Goal: Task Accomplishment & Management: Complete application form

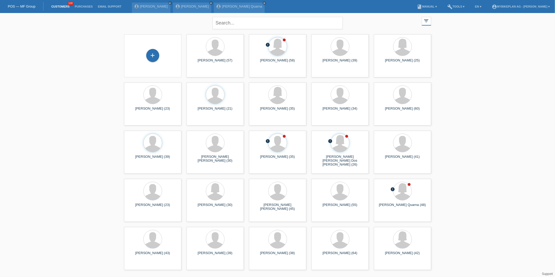
click at [160, 52] on div "+" at bounding box center [152, 56] width 49 height 14
click at [151, 59] on div "+" at bounding box center [152, 55] width 13 height 13
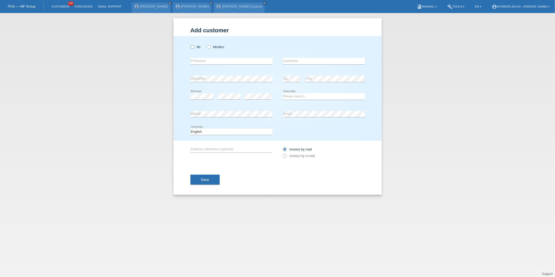
click at [194, 48] on label "Mr" at bounding box center [195, 47] width 10 height 4
click at [194, 48] on input "Mr" at bounding box center [191, 46] width 3 height 3
radio input "true"
click at [200, 62] on input "text" at bounding box center [231, 61] width 82 height 7
paste input "[PERSON_NAME]"
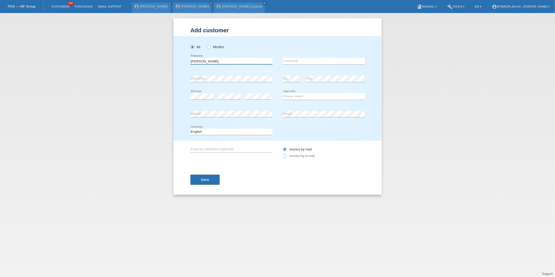
click at [205, 61] on input "[PERSON_NAME]" at bounding box center [231, 61] width 82 height 7
type input "Admir"
paste input "Camovic"
type input "Camovic"
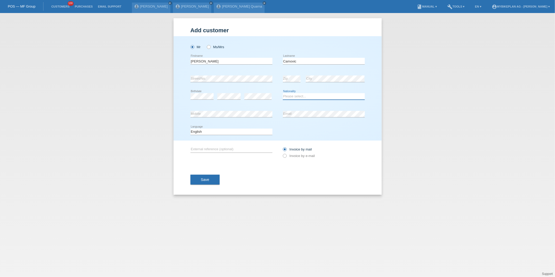
select select "CH"
click at [205, 130] on select "Deutsch Français Italiano English" at bounding box center [231, 132] width 82 height 6
select select "de"
click at [190, 129] on select "Deutsch Français Italiano English" at bounding box center [231, 132] width 82 height 6
click at [296, 156] on label "Invoice by e-mail" at bounding box center [299, 156] width 32 height 4
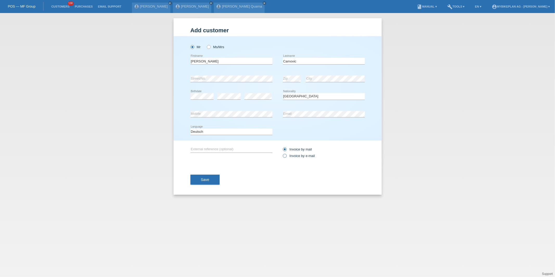
click at [286, 156] on input "Invoice by e-mail" at bounding box center [284, 157] width 3 height 7
radio input "true"
click at [207, 175] on button "Save" at bounding box center [204, 180] width 29 height 10
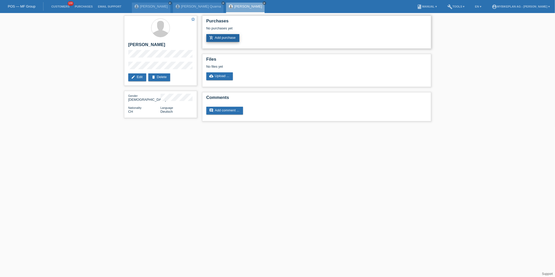
click at [224, 41] on link "add_shopping_cart Add purchase" at bounding box center [222, 38] width 33 height 8
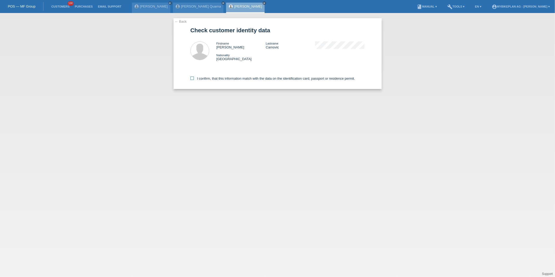
click at [273, 80] on label "I confirm, that this information match with the data on the identification card…" at bounding box center [272, 79] width 165 height 4
click at [194, 80] on input "I confirm, that this information match with the data on the identification card…" at bounding box center [191, 78] width 3 height 3
checkbox input "true"
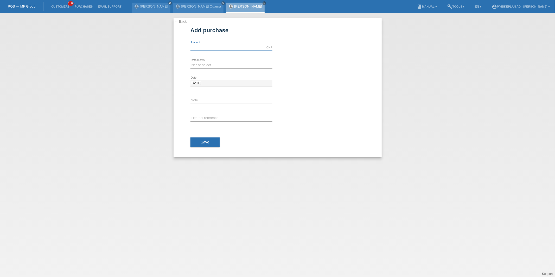
click at [207, 47] on input "text" at bounding box center [231, 47] width 82 height 7
type input "15000.00"
click at [208, 68] on select "Please select 6 instalments 12 instalments 18 instalments 24 instalments 36 ins…" at bounding box center [231, 65] width 82 height 6
click at [190, 62] on select "Please select 6 instalments 12 instalments 18 instalments 24 instalments 36 ins…" at bounding box center [231, 65] width 82 height 6
click at [203, 65] on select "Please select 6 instalments 12 instalments 18 instalments 24 instalments 36 ins…" at bounding box center [231, 65] width 82 height 6
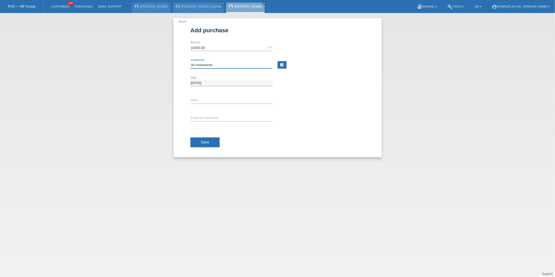
select select "488"
click at [190, 62] on select "Please select 6 instalments 12 instalments 18 instalments 24 instalments 36 ins…" at bounding box center [231, 65] width 82 height 6
click at [204, 130] on div "Save" at bounding box center [277, 142] width 174 height 30
click at [203, 141] on span "Save" at bounding box center [205, 142] width 9 height 4
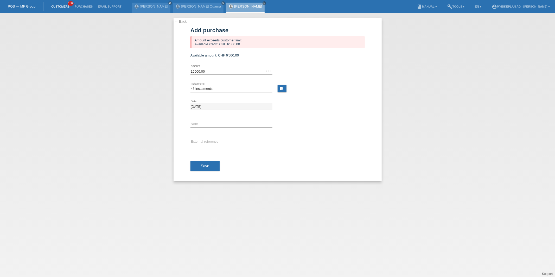
click at [54, 6] on link "Customers" at bounding box center [60, 6] width 23 height 3
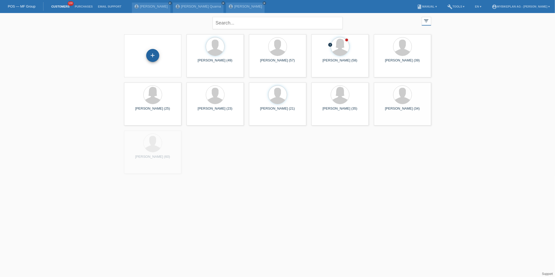
click at [156, 54] on div "+" at bounding box center [152, 55] width 13 height 13
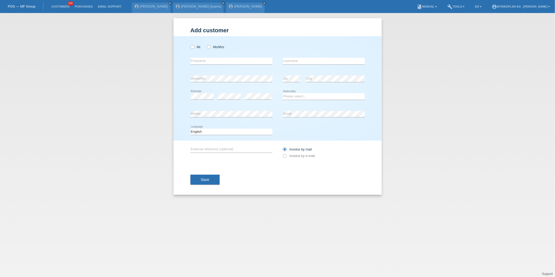
click at [195, 49] on div "Mr Ms/Mrs" at bounding box center [231, 47] width 82 height 11
click at [192, 49] on div "Mr Ms/Mrs" at bounding box center [231, 47] width 82 height 11
click at [189, 44] on icon at bounding box center [189, 44] width 0 height 0
click at [192, 47] on input "Mr" at bounding box center [191, 46] width 3 height 3
radio input "true"
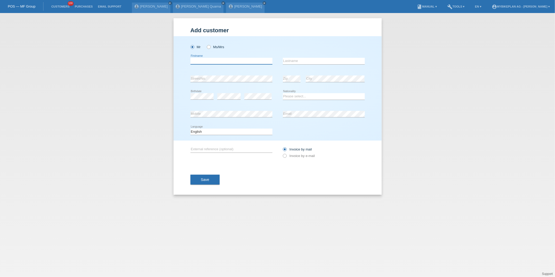
click at [197, 59] on input "text" at bounding box center [231, 61] width 82 height 7
type input "Timo"
type input "Widmer"
select select "CH"
click at [225, 134] on select "Deutsch Français Italiano English" at bounding box center [231, 132] width 82 height 6
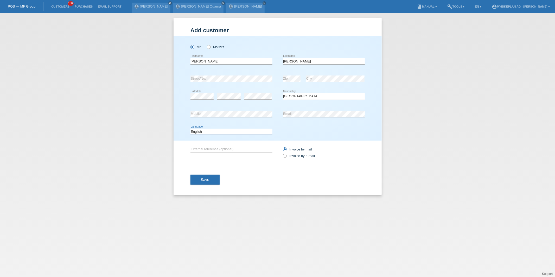
select select "de"
click at [190, 129] on select "Deutsch Français Italiano English" at bounding box center [231, 132] width 82 height 6
click at [293, 156] on label "Invoice by e-mail" at bounding box center [299, 156] width 32 height 4
click at [286, 156] on input "Invoice by e-mail" at bounding box center [284, 157] width 3 height 7
radio input "true"
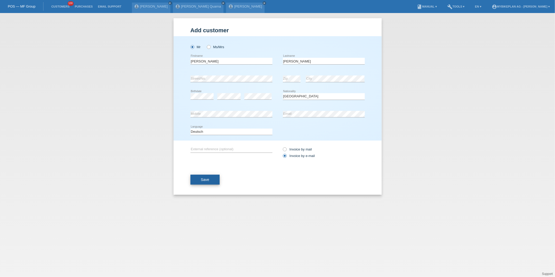
click at [199, 176] on button "Save" at bounding box center [204, 180] width 29 height 10
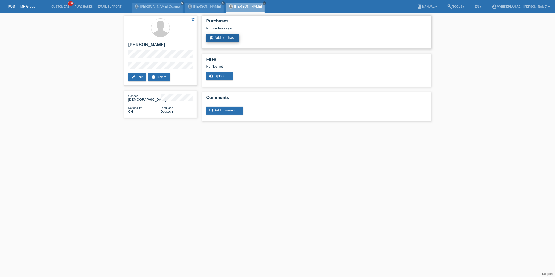
click at [218, 37] on link "add_shopping_cart Add purchase" at bounding box center [222, 38] width 33 height 8
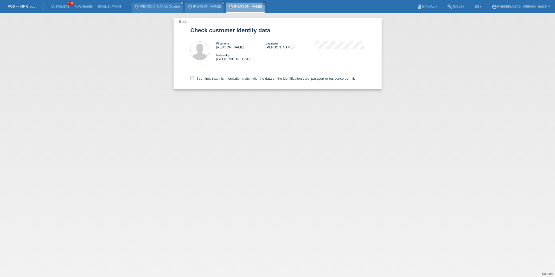
click at [208, 80] on div "I confirm, that this information match with the data on the identification card…" at bounding box center [277, 77] width 174 height 23
click at [209, 80] on div "I confirm, that this information match with the data on the identification card…" at bounding box center [277, 77] width 174 height 23
click at [209, 80] on label "I confirm, that this information match with the data on the identification card…" at bounding box center [272, 79] width 165 height 4
click at [194, 80] on input "I confirm, that this information match with the data on the identification card…" at bounding box center [191, 78] width 3 height 3
checkbox input "true"
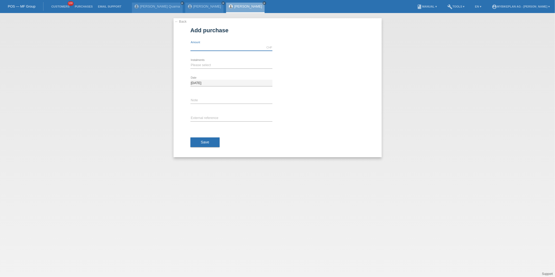
click at [203, 45] on input "text" at bounding box center [231, 47] width 82 height 7
click at [218, 69] on div "Please select 6 instalments 12 instalments 18 instalments 24 instalments 36 ins…" at bounding box center [231, 65] width 82 height 18
click at [209, 51] on div "CHF error Amount" at bounding box center [231, 48] width 82 height 18
click at [209, 48] on input "text" at bounding box center [231, 47] width 82 height 7
type input "15000.00"
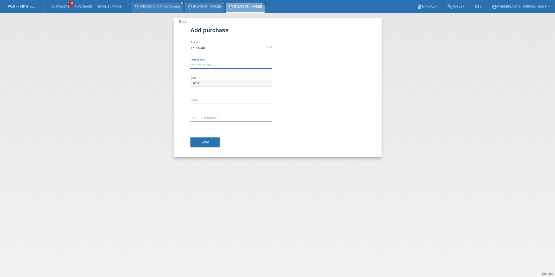
click at [218, 63] on select "Please select 6 instalments 12 instalments 18 instalments 24 instalments 36 ins…" at bounding box center [231, 65] width 82 height 6
select select "488"
click at [190, 62] on select "Please select 6 instalments 12 instalments 18 instalments 24 instalments 36 ins…" at bounding box center [231, 65] width 82 height 6
click at [194, 143] on button "Save" at bounding box center [204, 142] width 29 height 10
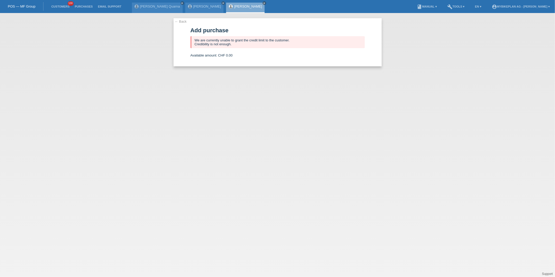
click at [65, 8] on li "Customers 100" at bounding box center [60, 6] width 23 height 13
click at [65, 7] on link "Customers" at bounding box center [60, 6] width 23 height 3
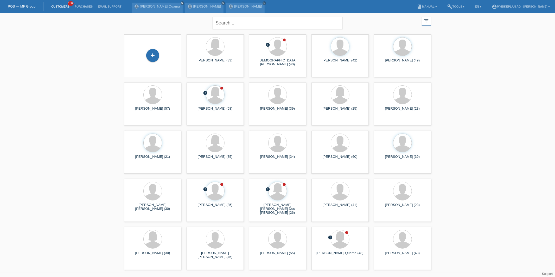
click at [143, 46] on div "+" at bounding box center [152, 55] width 57 height 43
click at [152, 56] on div "+" at bounding box center [152, 55] width 13 height 13
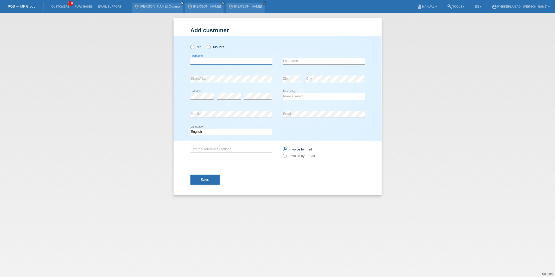
click at [204, 58] on input "text" at bounding box center [231, 61] width 82 height 7
paste input "[PERSON_NAME] [PERSON_NAME]"
type input "[PERSON_NAME] [PERSON_NAME]"
click at [192, 44] on div "Mr Ms/Mrs" at bounding box center [231, 47] width 82 height 11
click at [196, 49] on div "Mr Ms/Mrs" at bounding box center [231, 47] width 82 height 11
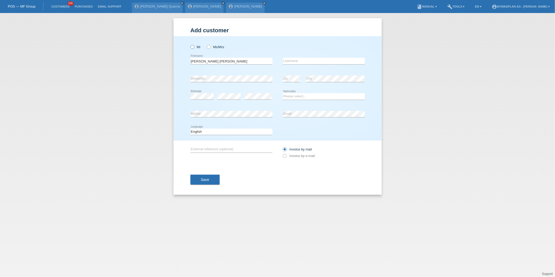
click at [189, 44] on icon at bounding box center [189, 44] width 0 height 0
click at [192, 45] on input "Mr" at bounding box center [191, 46] width 3 height 3
radio input "true"
click at [220, 60] on input "[PERSON_NAME] [PERSON_NAME]" at bounding box center [231, 61] width 82 height 7
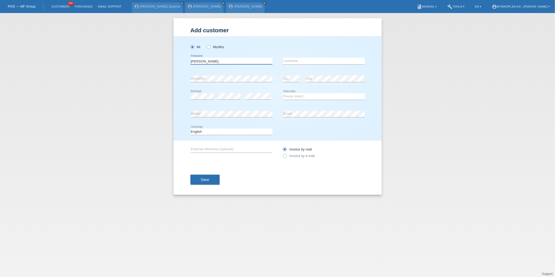
type input "Damian Sidlo"
paste input "Jacek"
type input "Jacek"
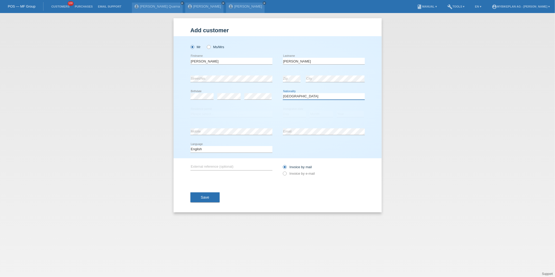
select select "PL"
select select "B"
select select "18"
select select "08"
select select "2016"
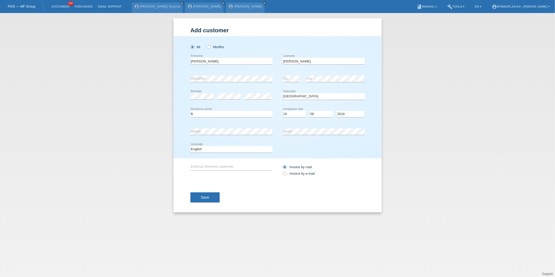
click at [253, 155] on div "Deutsch Français Italiano English error Language" at bounding box center [231, 150] width 82 height 18
click at [247, 151] on select "Deutsch Français Italiano English" at bounding box center [231, 149] width 82 height 6
select select "de"
click at [190, 146] on select "Deutsch Français Italiano English" at bounding box center [231, 149] width 82 height 6
click at [302, 180] on div "Invoice by mail Invoice by e-mail" at bounding box center [324, 170] width 82 height 24
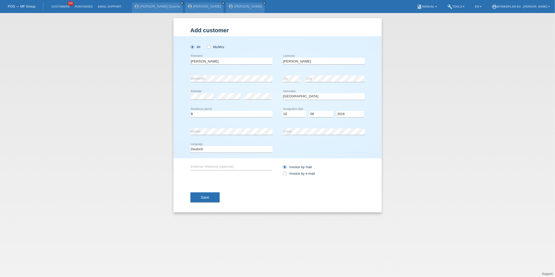
click at [302, 177] on div "Invoice by mail Invoice by e-mail" at bounding box center [324, 170] width 82 height 24
click at [301, 172] on label "Invoice by e-mail" at bounding box center [299, 173] width 32 height 4
click at [286, 172] on input "Invoice by e-mail" at bounding box center [284, 174] width 3 height 7
radio input "true"
click at [206, 192] on button "Save" at bounding box center [204, 197] width 29 height 10
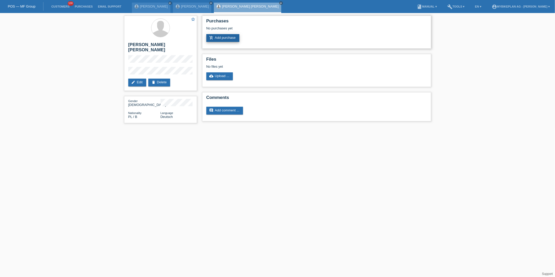
click at [233, 38] on link "add_shopping_cart Add purchase" at bounding box center [222, 38] width 33 height 8
click at [221, 39] on link "add_shopping_cart Add purchase" at bounding box center [222, 38] width 33 height 8
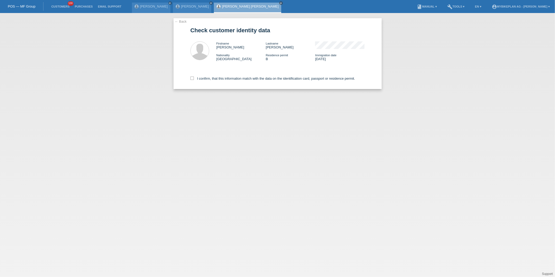
click at [217, 82] on div "I confirm, that this information match with the data on the identification card…" at bounding box center [277, 77] width 174 height 23
click at [217, 77] on label "I confirm, that this information match with the data on the identification card…" at bounding box center [272, 79] width 165 height 4
click at [194, 77] on input "I confirm, that this information match with the data on the identification card…" at bounding box center [191, 78] width 3 height 3
checkbox input "true"
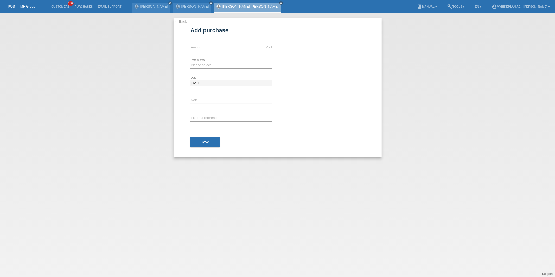
click at [207, 51] on div "CHF error Amount" at bounding box center [231, 48] width 82 height 18
click at [207, 44] on input "text" at bounding box center [231, 47] width 82 height 7
type input "15000.00"
click at [212, 66] on select "Please select 6 instalments 12 instalments 18 instalments 24 instalments 36 ins…" at bounding box center [231, 65] width 82 height 6
select select "488"
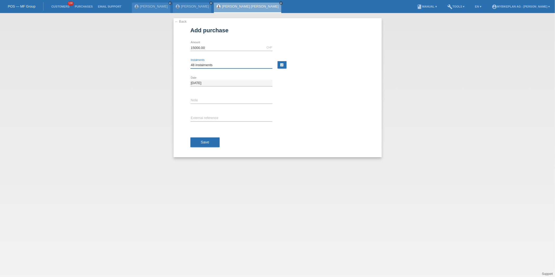
click at [190, 62] on select "Please select 6 instalments 12 instalments 18 instalments 24 instalments 36 ins…" at bounding box center [231, 65] width 82 height 6
click at [198, 147] on button "Save" at bounding box center [204, 142] width 29 height 10
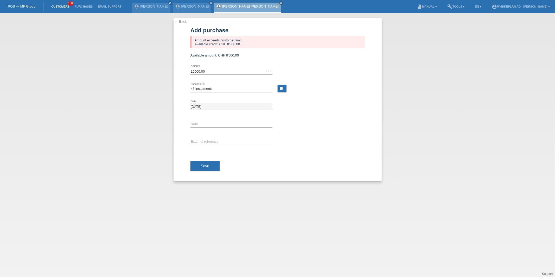
click at [59, 5] on link "Customers" at bounding box center [60, 6] width 23 height 3
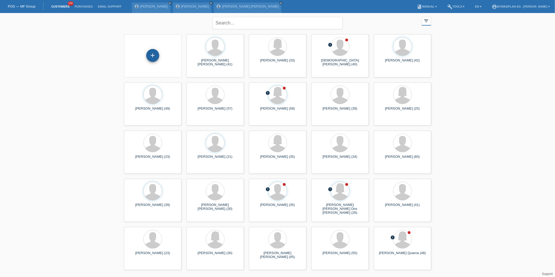
click at [157, 55] on div "+" at bounding box center [152, 55] width 13 height 13
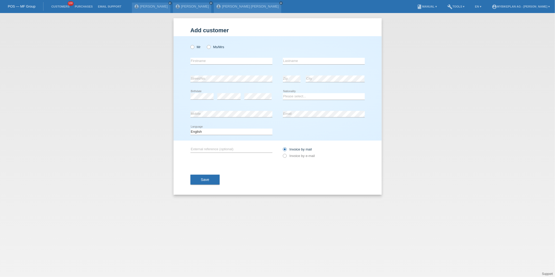
click at [196, 42] on div "Mr Ms/Mrs" at bounding box center [231, 47] width 82 height 11
click at [194, 46] on label "Mr" at bounding box center [195, 47] width 10 height 4
click at [194, 46] on input "Mr" at bounding box center [191, 46] width 3 height 3
radio input "true"
click at [197, 62] on input "text" at bounding box center [231, 61] width 82 height 7
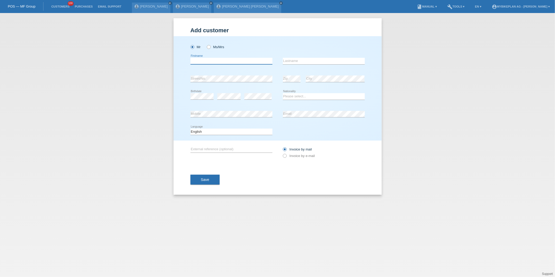
paste input "Erol Iljaz"
click at [205, 62] on input "Erol Iljaz" at bounding box center [231, 61] width 82 height 7
click at [202, 62] on input "Erol Iljaz" at bounding box center [231, 61] width 82 height 7
type input "Erol"
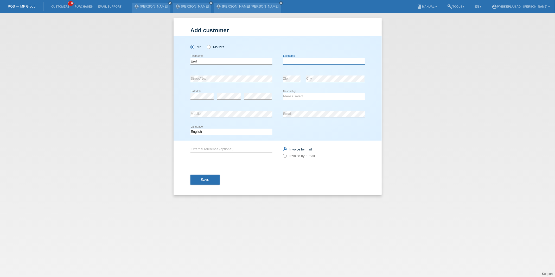
paste input "Iljaz"
type input "Iljaz"
click at [214, 64] on icon at bounding box center [231, 64] width 82 height 0
click at [214, 63] on input "Erol" at bounding box center [231, 61] width 82 height 7
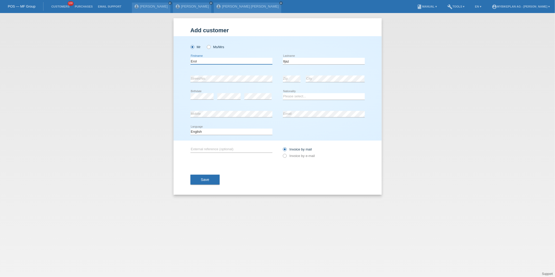
paste input "[PERSON_NAME]"
click at [213, 62] on input "[PERSON_NAME]" at bounding box center [231, 61] width 82 height 7
type input "Jugoslav"
paste input "Todorovic"
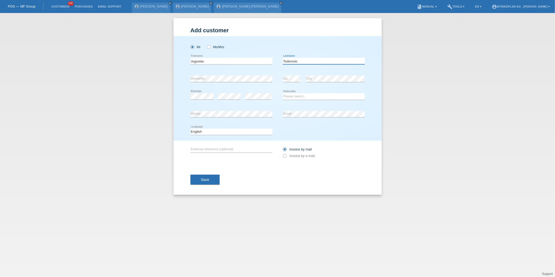
type input "Todorovic"
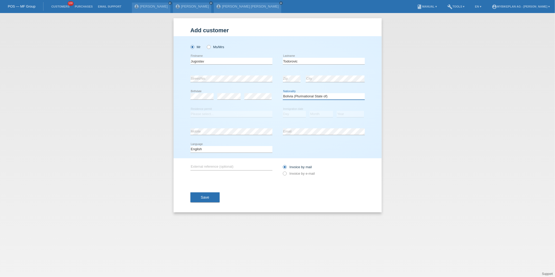
select select "BA"
select select "C"
select select "13"
select select "12"
select select "1981"
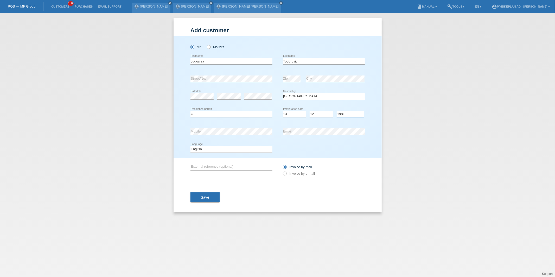
click at [337, 111] on select "Year 2025 2024 2023 2022 2021 2020 2019 2018 2017 2016 2015 2014 2013 2012 2011…" at bounding box center [350, 114] width 27 height 6
click at [238, 147] on select "Deutsch Français Italiano English" at bounding box center [231, 149] width 82 height 6
select select "de"
click at [190, 146] on select "Deutsch Français Italiano English" at bounding box center [231, 149] width 82 height 6
click at [295, 173] on label "Invoice by e-mail" at bounding box center [299, 173] width 32 height 4
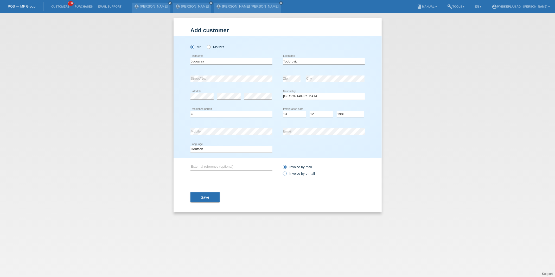
click at [286, 173] on input "Invoice by e-mail" at bounding box center [284, 174] width 3 height 7
radio input "true"
click at [195, 192] on button "Save" at bounding box center [204, 197] width 29 height 10
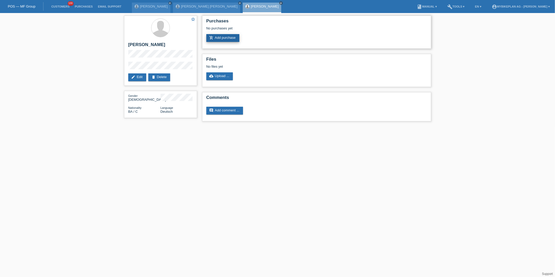
click at [221, 35] on link "add_shopping_cart Add purchase" at bounding box center [222, 38] width 33 height 8
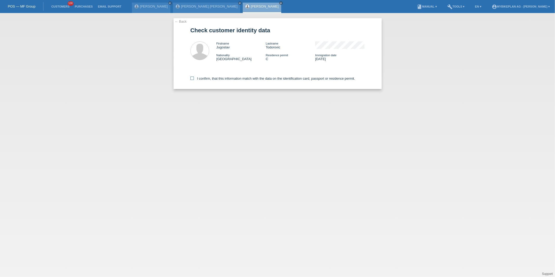
click at [209, 78] on label "I confirm, that this information match with the data on the identification card…" at bounding box center [272, 79] width 165 height 4
click at [194, 78] on input "I confirm, that this information match with the data on the identification card…" at bounding box center [191, 78] width 3 height 3
checkbox input "true"
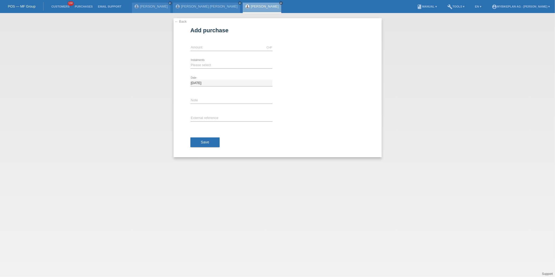
click at [212, 53] on div "CHF error Amount" at bounding box center [231, 48] width 82 height 18
click at [213, 50] on div "CHF error Amount" at bounding box center [231, 47] width 82 height 7
type input "15000.00"
click at [203, 62] on select "Please select 6 instalments 12 instalments 18 instalments 24 instalments 36 ins…" at bounding box center [231, 65] width 82 height 6
select select "488"
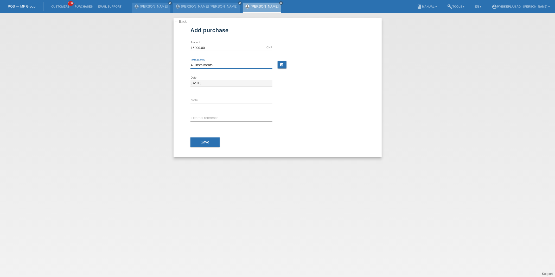
click at [190, 62] on select "Please select 6 instalments 12 instalments 18 instalments 24 instalments 36 ins…" at bounding box center [231, 65] width 82 height 6
click at [195, 119] on input "text" at bounding box center [231, 118] width 82 height 7
paste input "45755566725"
type input "45755566725"
click at [201, 148] on div "Save" at bounding box center [277, 142] width 174 height 30
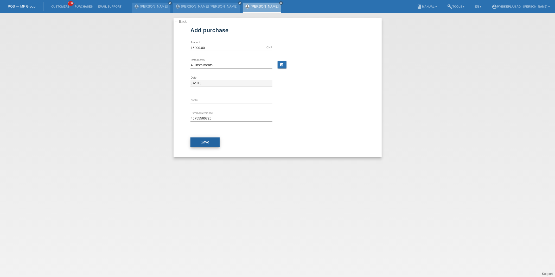
click at [203, 144] on button "Save" at bounding box center [204, 142] width 29 height 10
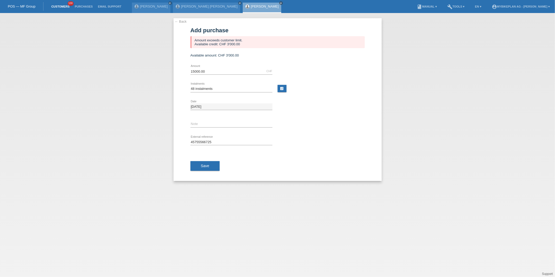
click at [60, 7] on link "Customers" at bounding box center [60, 6] width 23 height 3
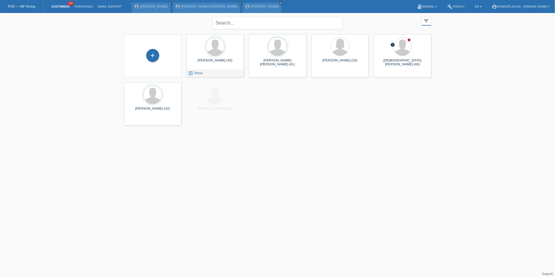
click at [195, 78] on div "+ [PERSON_NAME] (43) launch Show" at bounding box center [278, 80] width 312 height 96
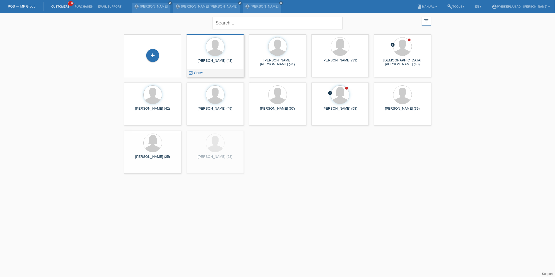
click at [195, 74] on div "launch Show" at bounding box center [196, 73] width 18 height 8
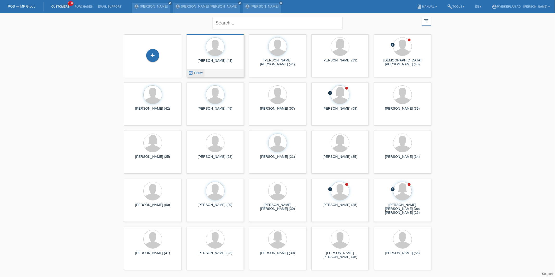
click at [195, 74] on span "Show" at bounding box center [198, 73] width 9 height 4
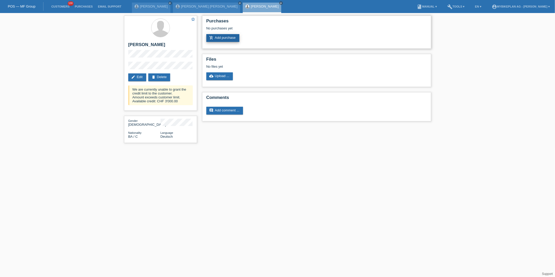
click at [236, 39] on link "add_shopping_cart Add purchase" at bounding box center [222, 38] width 33 height 8
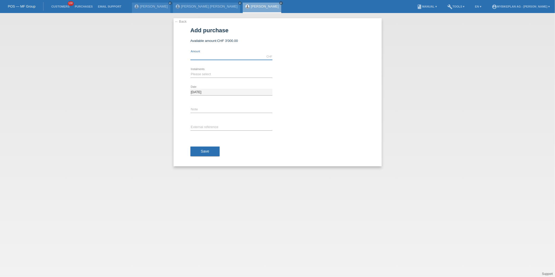
click at [201, 59] on input "text" at bounding box center [231, 56] width 82 height 7
type input "3000.00"
click at [189, 72] on div "← Back Add purchase Available amount: CHF 3'000.00 3000.00 error Amount error" at bounding box center [278, 92] width 208 height 148
click at [192, 73] on select "Please select 6 instalments 12 instalments 18 instalments 24 instalments 36 ins…" at bounding box center [231, 74] width 82 height 6
select select "488"
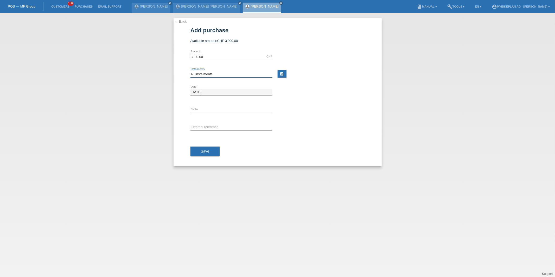
click at [190, 71] on select "Please select 6 instalments 12 instalments 18 instalments 24 instalments 36 ins…" at bounding box center [231, 74] width 82 height 6
click at [199, 155] on button "Save" at bounding box center [204, 152] width 29 height 10
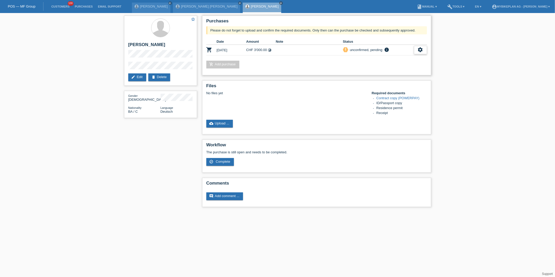
click at [422, 50] on icon "settings" at bounding box center [421, 50] width 6 height 6
click at [406, 58] on div "Purchases Please do not forget to upload and confirm the required documents. On…" at bounding box center [316, 46] width 229 height 60
click at [418, 50] on icon "settings" at bounding box center [421, 50] width 6 height 6
click at [408, 56] on div "fullscreen Show" at bounding box center [386, 58] width 79 height 8
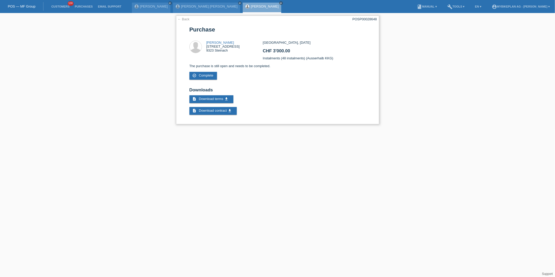
click at [364, 20] on div "POSP00028648" at bounding box center [365, 19] width 24 height 4
copy div "POSP00028648"
click at [64, 7] on link "Customers" at bounding box center [60, 6] width 23 height 3
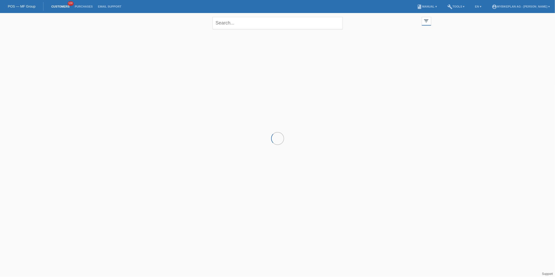
click at [173, 65] on div at bounding box center [278, 58] width 312 height 52
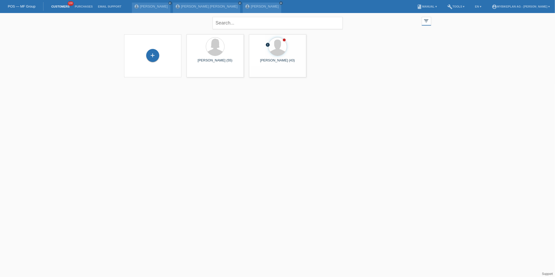
click at [177, 63] on div "+" at bounding box center [152, 55] width 57 height 43
click at [164, 59] on div "+" at bounding box center [152, 56] width 49 height 14
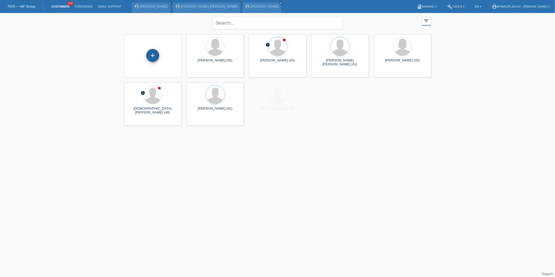
click at [157, 57] on div "+" at bounding box center [152, 55] width 13 height 13
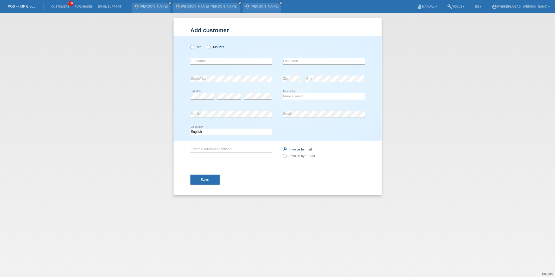
click at [202, 43] on div "Mr Ms/Mrs" at bounding box center [231, 47] width 82 height 11
click at [197, 45] on label "Mr" at bounding box center [195, 47] width 10 height 4
click at [194, 45] on input "Mr" at bounding box center [191, 46] width 3 height 3
radio input "true"
click at [200, 58] on input "text" at bounding box center [231, 61] width 82 height 7
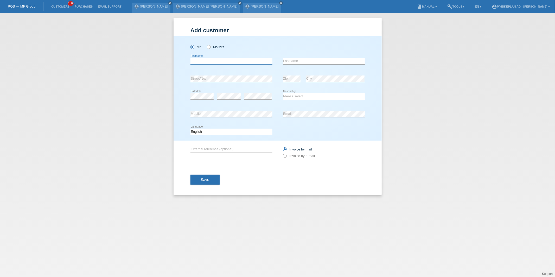
paste input "[PERSON_NAME]"
click at [209, 60] on input "[PERSON_NAME]" at bounding box center [231, 61] width 82 height 7
type input "[PERSON_NAME]"
paste input "Martin"
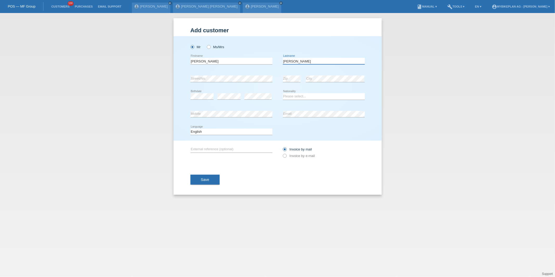
type input "Martin"
select select "CH"
click at [241, 136] on div "Deutsch Français Italiano English error Language" at bounding box center [231, 132] width 82 height 18
click at [239, 134] on select "Deutsch Français Italiano English" at bounding box center [231, 132] width 82 height 6
select select "fr"
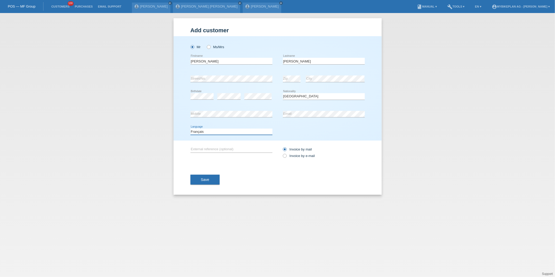
click at [190, 129] on select "Deutsch Français Italiano English" at bounding box center [231, 132] width 82 height 6
click at [294, 158] on div "Invoice by mail Invoice by e-mail" at bounding box center [324, 152] width 82 height 13
click at [294, 157] on label "Invoice by e-mail" at bounding box center [299, 156] width 32 height 4
click at [286, 157] on input "Invoice by e-mail" at bounding box center [284, 157] width 3 height 7
radio input "true"
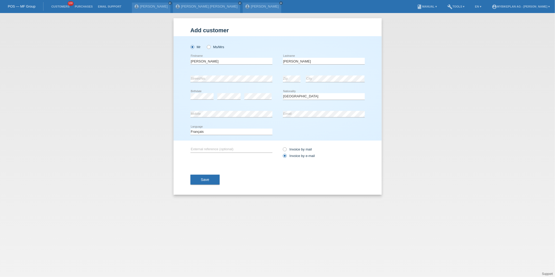
click at [183, 184] on div "Add customer Add customer Add customer Mr Ms/Mrs Philippe error" at bounding box center [278, 106] width 208 height 176
click at [203, 180] on span "Save" at bounding box center [205, 179] width 9 height 4
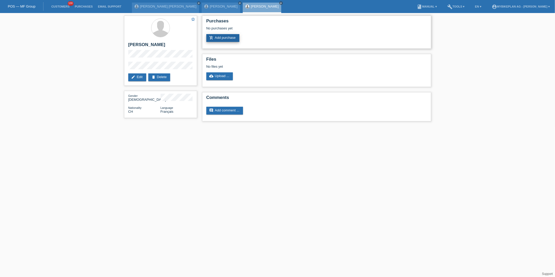
click at [228, 41] on link "add_shopping_cart Add purchase" at bounding box center [222, 38] width 33 height 8
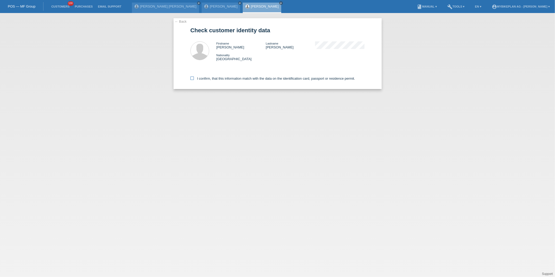
click at [211, 77] on label "I confirm, that this information match with the data on the identification card…" at bounding box center [272, 79] width 165 height 4
click at [194, 77] on input "I confirm, that this information match with the data on the identification card…" at bounding box center [191, 78] width 3 height 3
checkbox input "true"
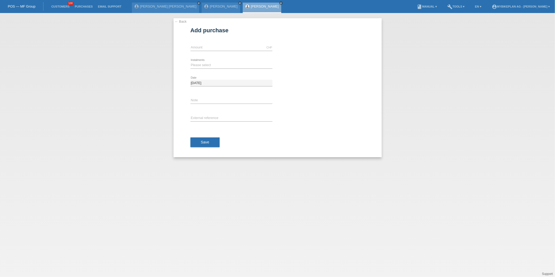
click at [210, 52] on div "CHF error Amount" at bounding box center [231, 48] width 82 height 18
click at [210, 48] on input "text" at bounding box center [231, 47] width 82 height 7
click at [214, 48] on input "text" at bounding box center [231, 47] width 82 height 7
type input "15000.00"
click at [211, 66] on select "Please select 6 instalments 12 instalments 18 instalments 24 instalments 36 ins…" at bounding box center [231, 65] width 82 height 6
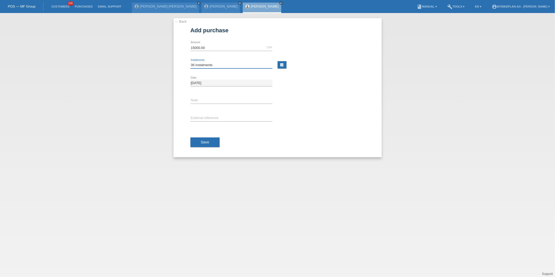
click at [190, 62] on select "Please select 6 instalments 12 instalments 18 instalments 24 instalments 36 ins…" at bounding box center [231, 65] width 82 height 6
click at [208, 63] on select "Please select 6 instalments 12 instalments 18 instalments 24 instalments 36 ins…" at bounding box center [231, 65] width 82 height 6
select select "488"
click at [190, 62] on select "Please select 6 instalments 12 instalments 18 instalments 24 instalments 36 ins…" at bounding box center [231, 65] width 82 height 6
click at [202, 139] on button "Save" at bounding box center [204, 142] width 29 height 10
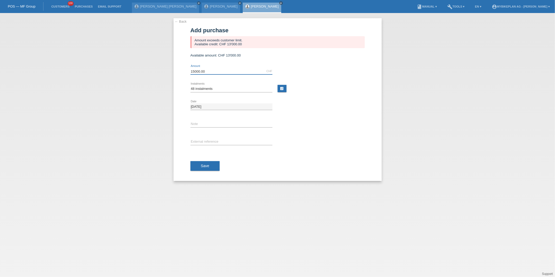
click at [200, 71] on input "15000.00" at bounding box center [231, 71] width 82 height 7
type input "13000.00"
click at [198, 162] on button "Save" at bounding box center [204, 166] width 29 height 10
